Goal: Information Seeking & Learning: Find contact information

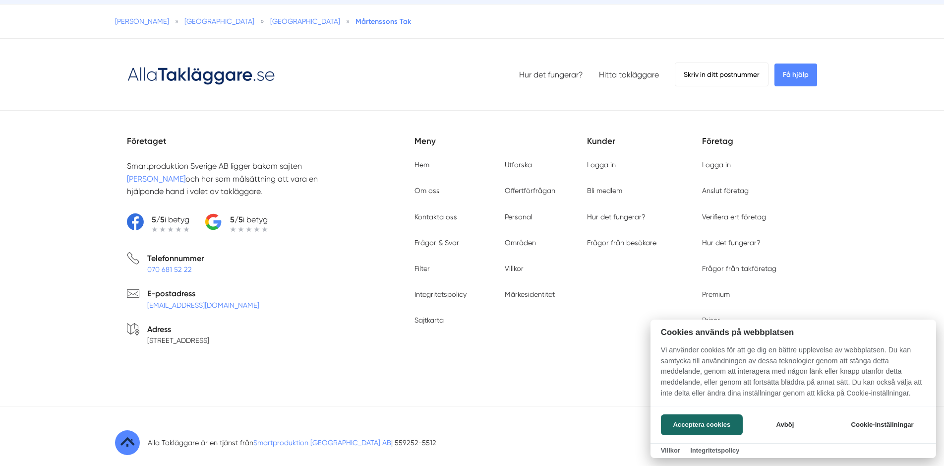
scroll to position [914, 0]
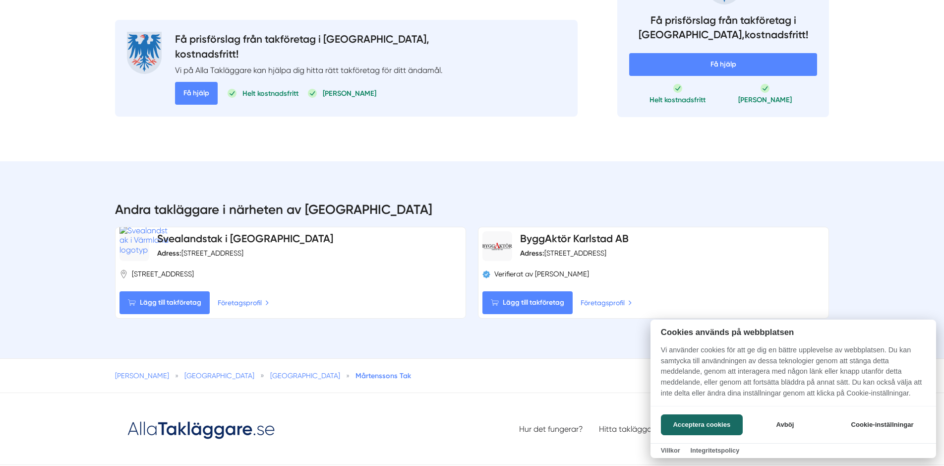
click at [604, 285] on div at bounding box center [472, 233] width 944 height 466
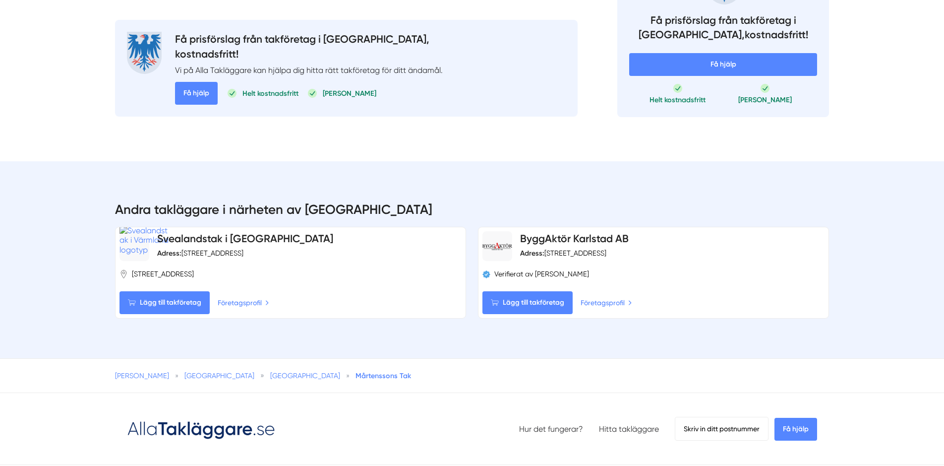
click at [604, 297] on link "Företagsprofil" at bounding box center [607, 302] width 52 height 11
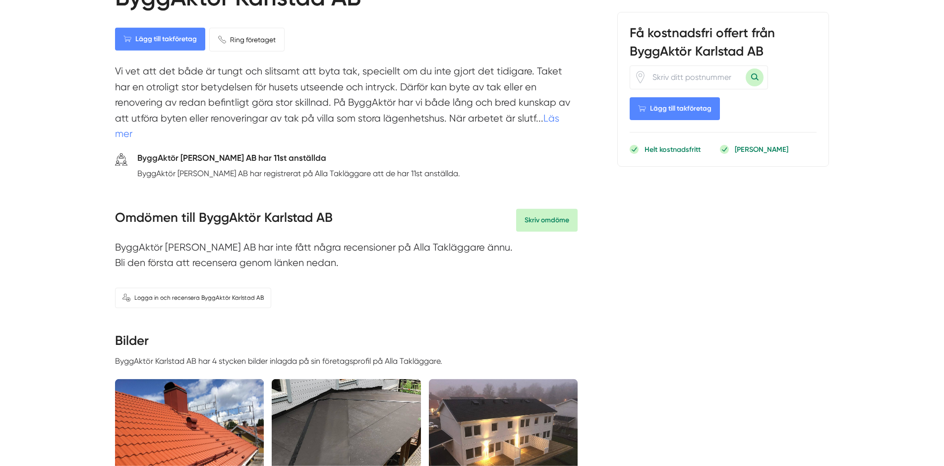
scroll to position [51, 0]
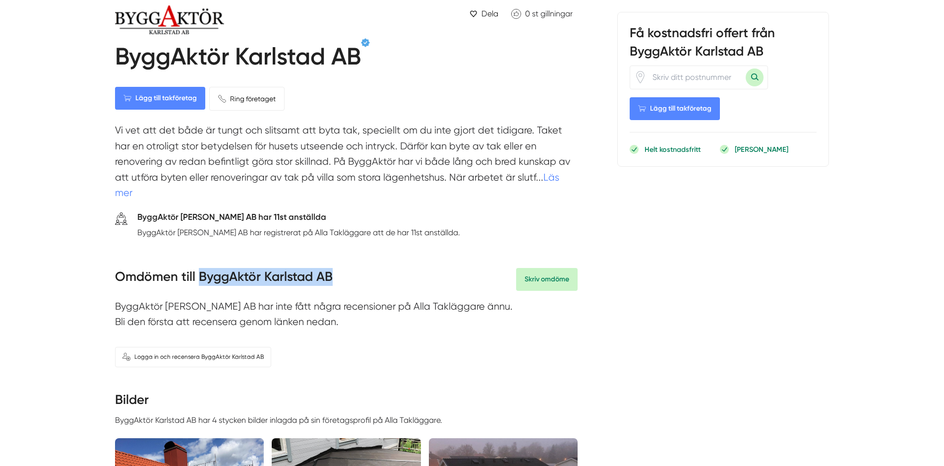
drag, startPoint x: 342, startPoint y: 261, endPoint x: 199, endPoint y: 261, distance: 142.8
click at [199, 268] on div "Omdömen till ByggAktör Karlstad AB Skriv omdöme" at bounding box center [346, 279] width 463 height 23
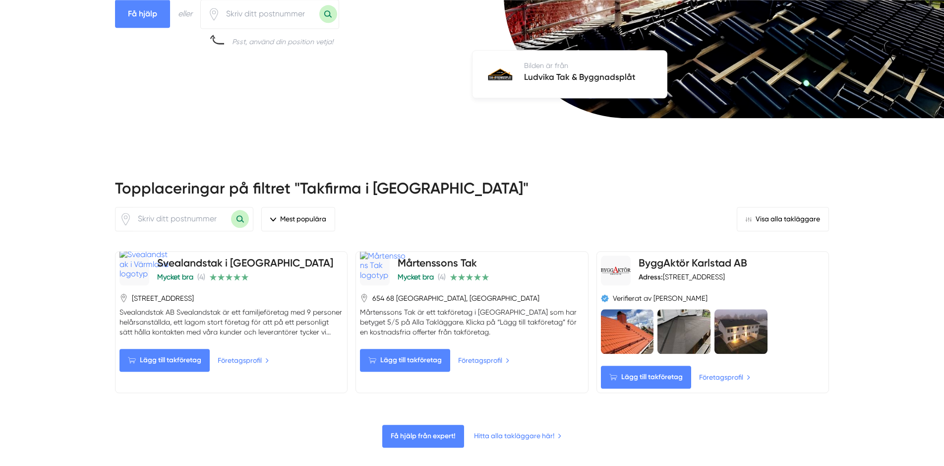
scroll to position [304, 0]
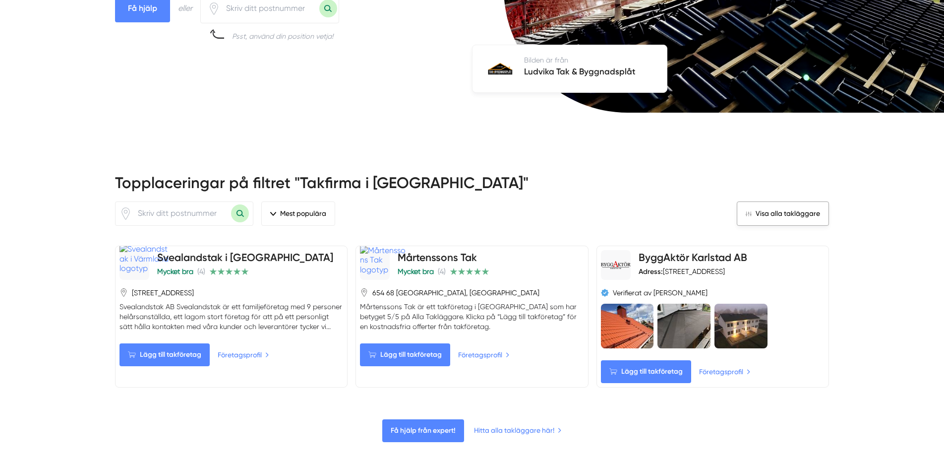
click at [774, 201] on link "Visa alla takläggare" at bounding box center [783, 213] width 92 height 24
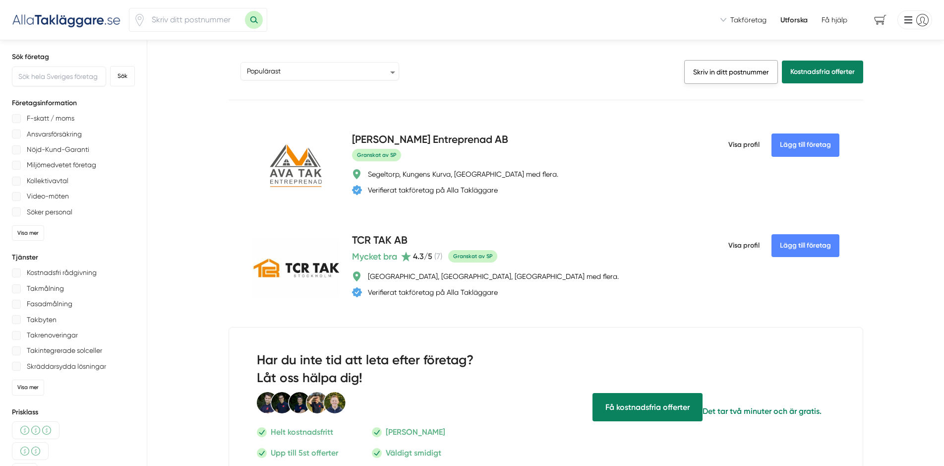
click at [735, 69] on link "Skriv in ditt postnummer" at bounding box center [731, 72] width 94 height 24
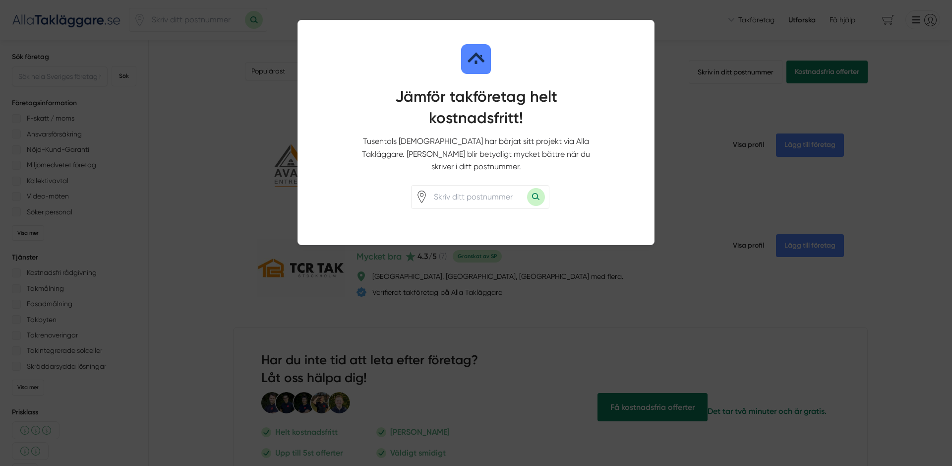
click at [463, 187] on input "number" at bounding box center [477, 196] width 99 height 23
type input "66340"
click at [537, 188] on button "Sök med postnummer" at bounding box center [536, 197] width 18 height 18
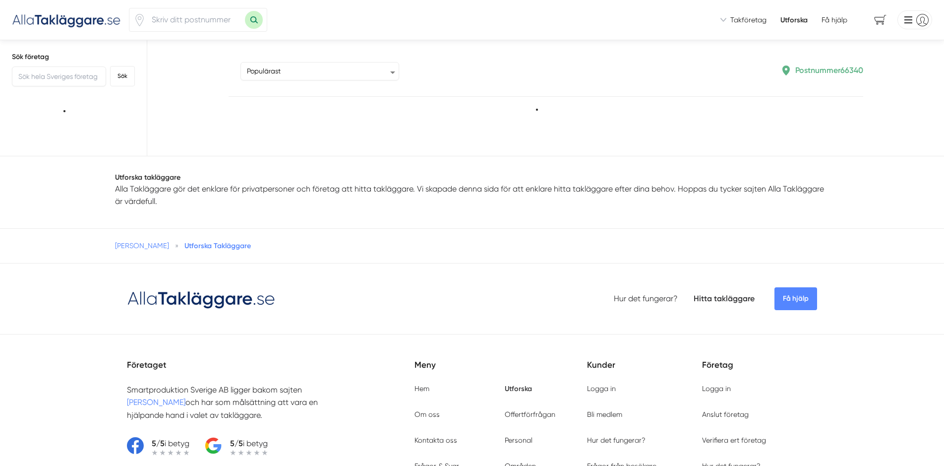
type input "66340"
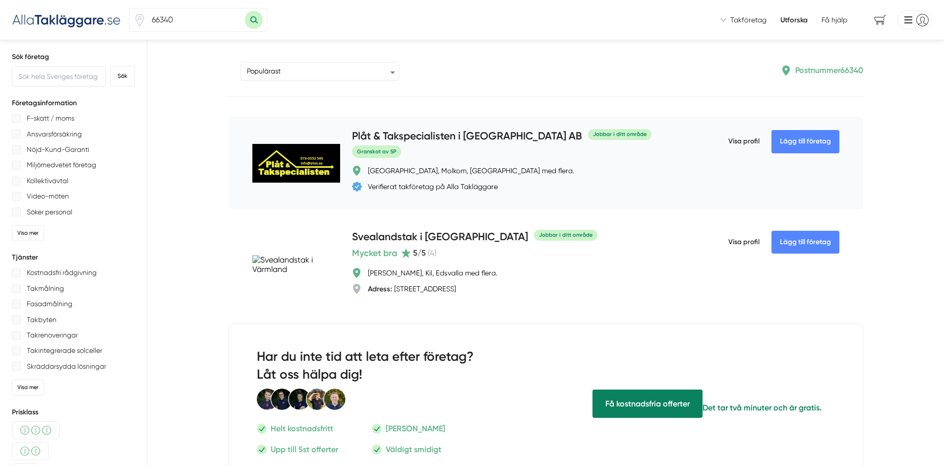
click at [609, 197] on div "Plåt & Takspecialisten i [GEOGRAPHIC_DATA] AB Jobbar i ditt område [GEOGRAPHIC_…" at bounding box center [521, 162] width 338 height 69
click at [442, 135] on h4 "Plåt & Takspecialisten i [GEOGRAPHIC_DATA] AB" at bounding box center [467, 136] width 230 height 16
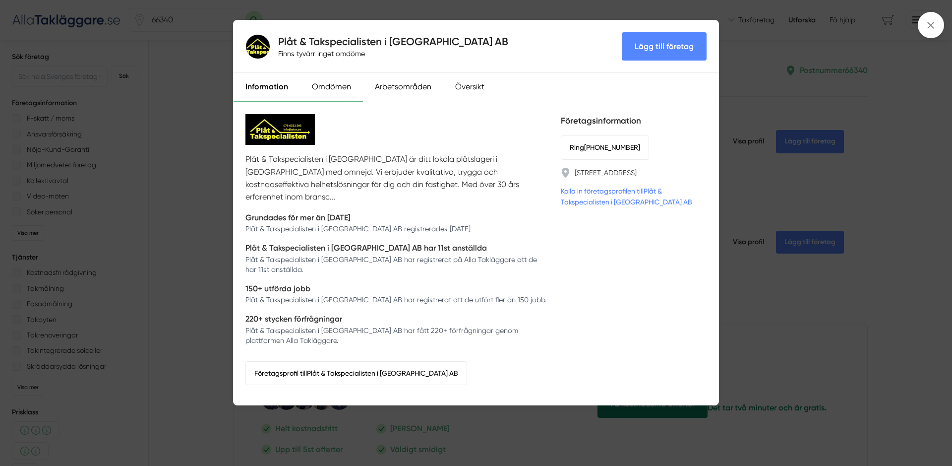
click at [341, 92] on div "Omdömen" at bounding box center [331, 87] width 63 height 29
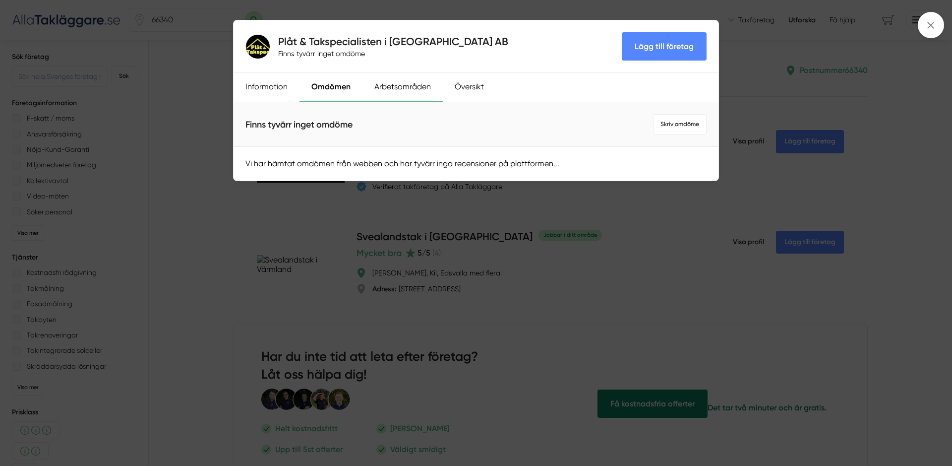
click at [389, 92] on div "Arbetsområden" at bounding box center [403, 87] width 80 height 29
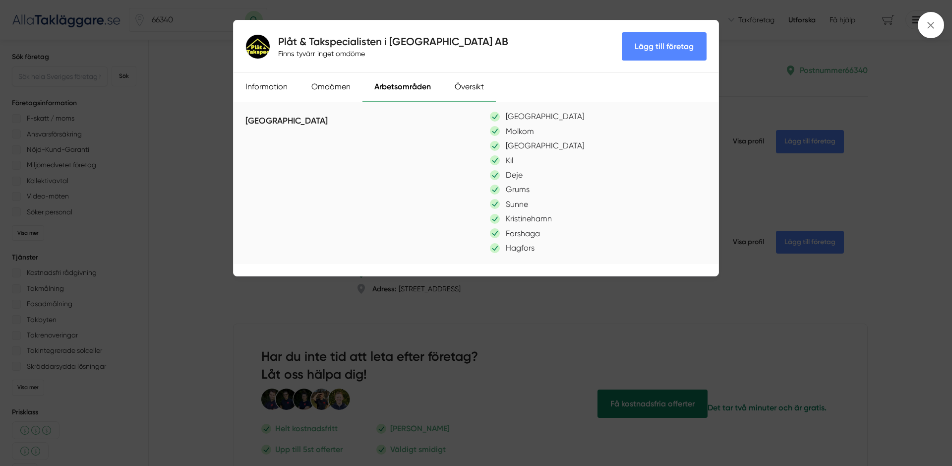
click at [459, 92] on div "Översikt" at bounding box center [469, 87] width 53 height 29
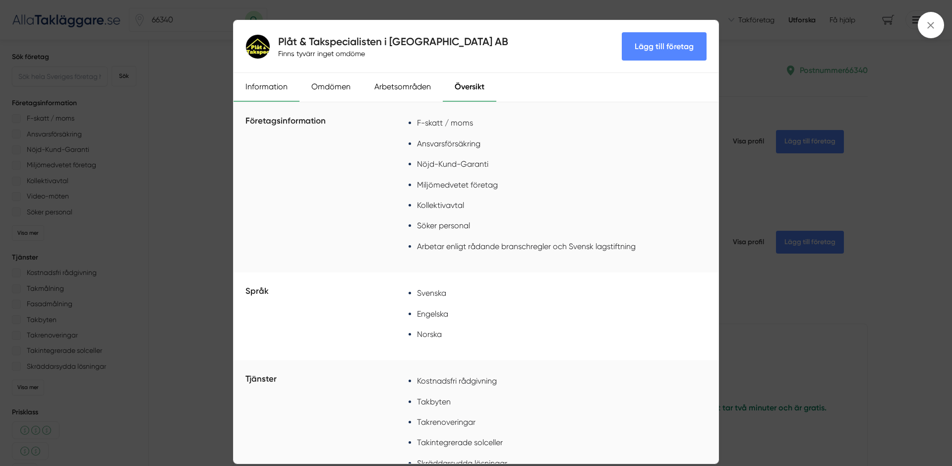
click at [278, 91] on div "Information" at bounding box center [267, 87] width 66 height 29
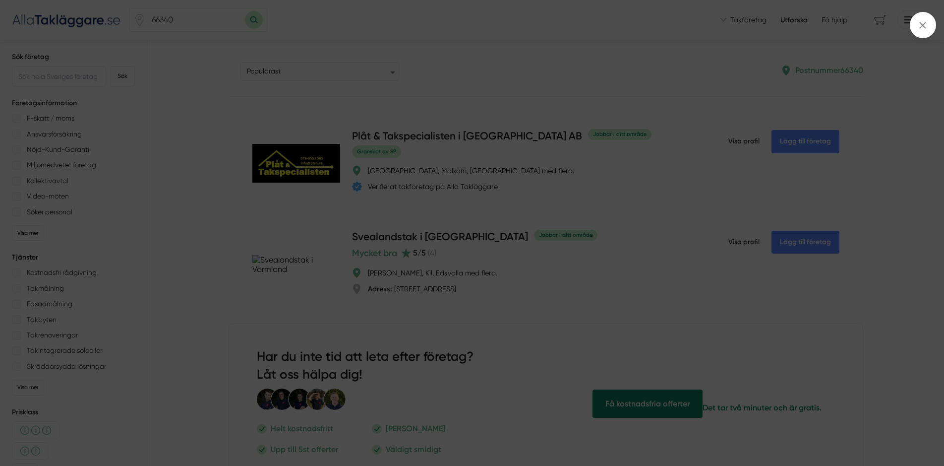
click at [355, 133] on div "Plåt & Takspecialisten i Värmland AB Finns tyvärr inget omdöme Lägg till företa…" at bounding box center [472, 233] width 944 height 466
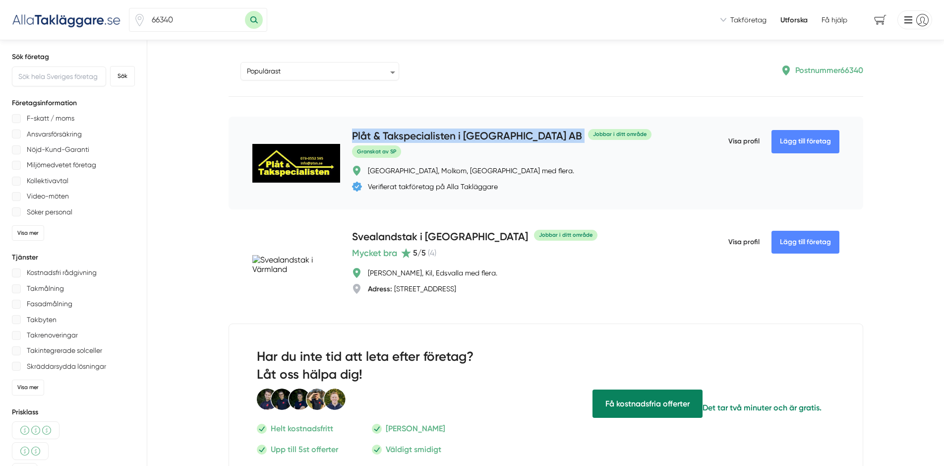
drag, startPoint x: 352, startPoint y: 134, endPoint x: 534, endPoint y: 132, distance: 181.5
click at [534, 132] on div "Plåt & Takspecialisten i [GEOGRAPHIC_DATA] AB Jobbar i ditt område" at bounding box center [521, 136] width 338 height 16
copy h4 "Plåt & Takspecialisten i [GEOGRAPHIC_DATA] AB"
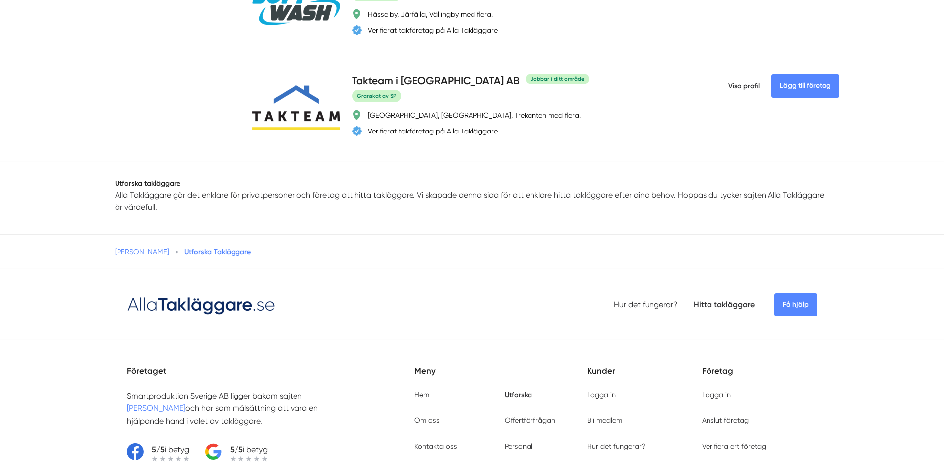
scroll to position [815, 0]
